Goal: Leave review/rating

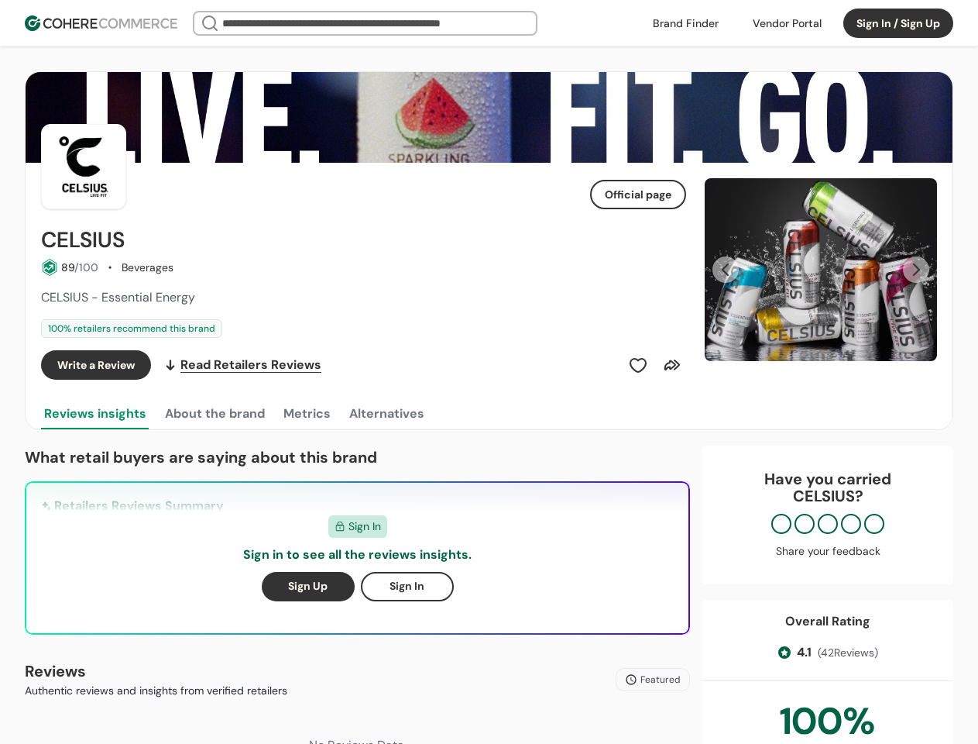
click at [489, 372] on div "Write a Review Read Retailers Reviews" at bounding box center [363, 364] width 645 height 29
click at [787, 23] on div at bounding box center [788, 23] width 88 height 23
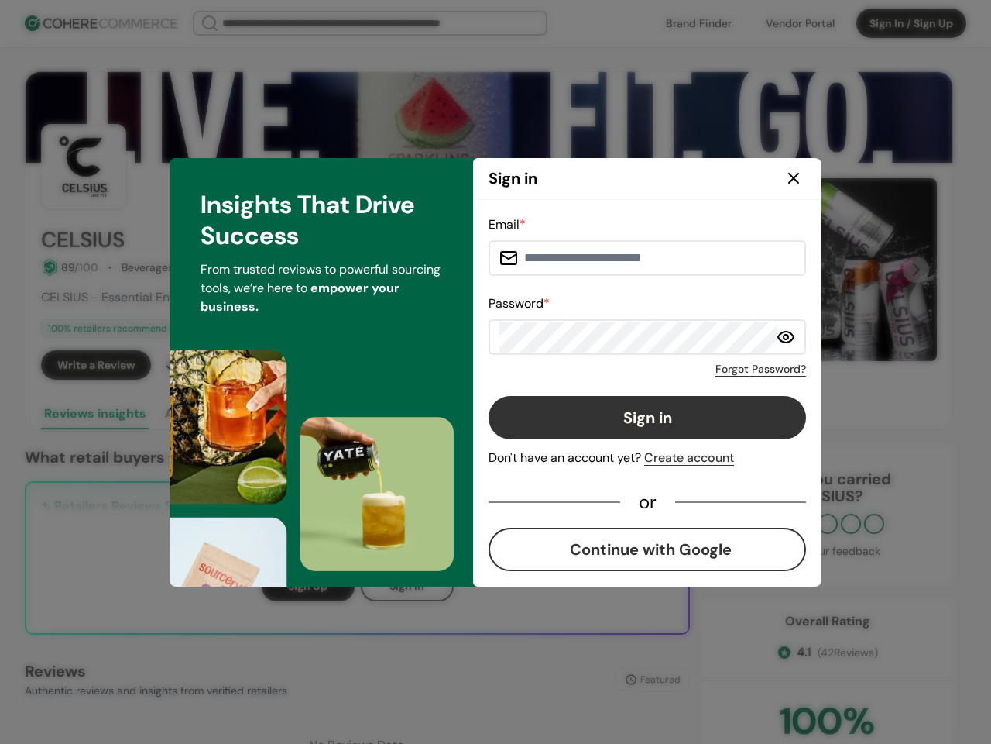
click at [638, 365] on div "Forgot Password?" at bounding box center [648, 366] width 318 height 22
click at [672, 365] on div "Forgot Password?" at bounding box center [648, 366] width 318 height 22
click at [214, 414] on div "Insights That Drive Success From trusted reviews to powerful sourcing tools, we…" at bounding box center [322, 372] width 304 height 428
click at [306, 414] on div "Insights That Drive Success From trusted reviews to powerful sourcing tools, we…" at bounding box center [322, 372] width 304 height 428
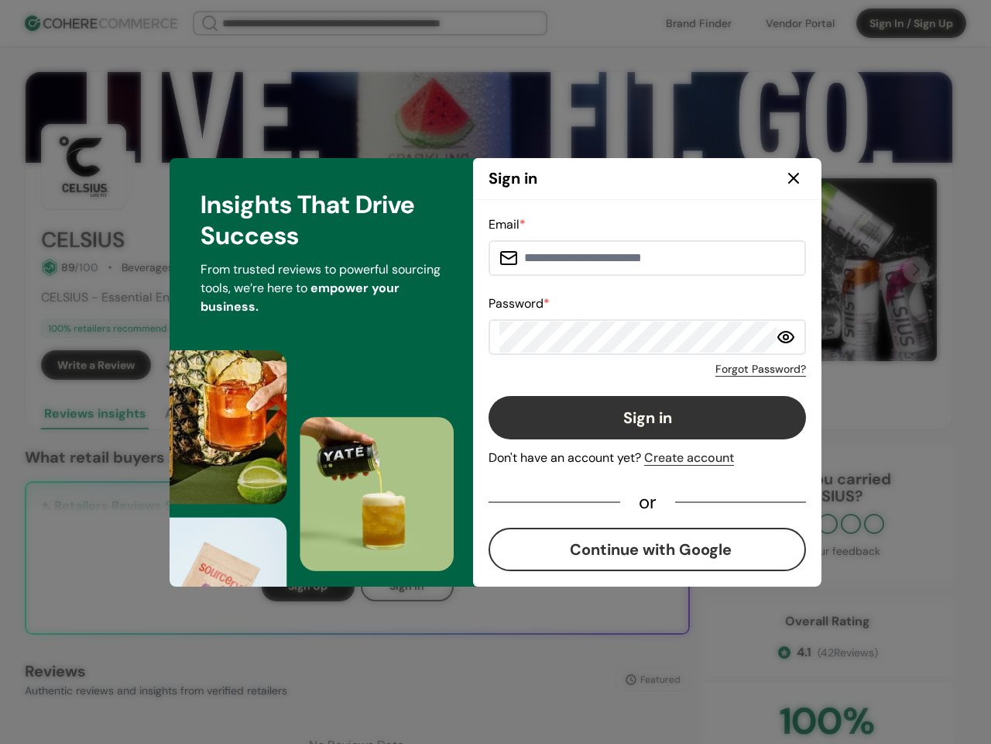
click at [386, 414] on div "Insights That Drive Success From trusted reviews to powerful sourcing tools, we…" at bounding box center [322, 372] width 304 height 428
